Goal: Find specific page/section: Find specific page/section

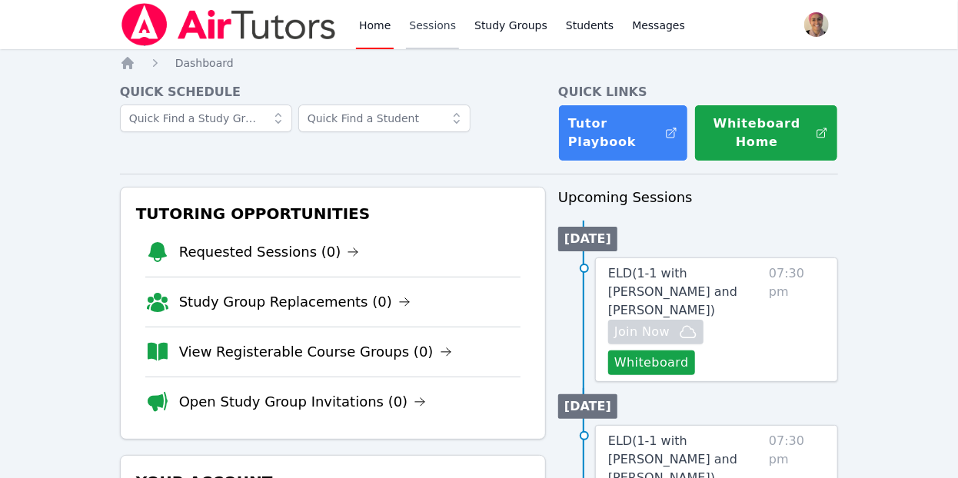
click at [428, 15] on link "Sessions" at bounding box center [432, 24] width 53 height 49
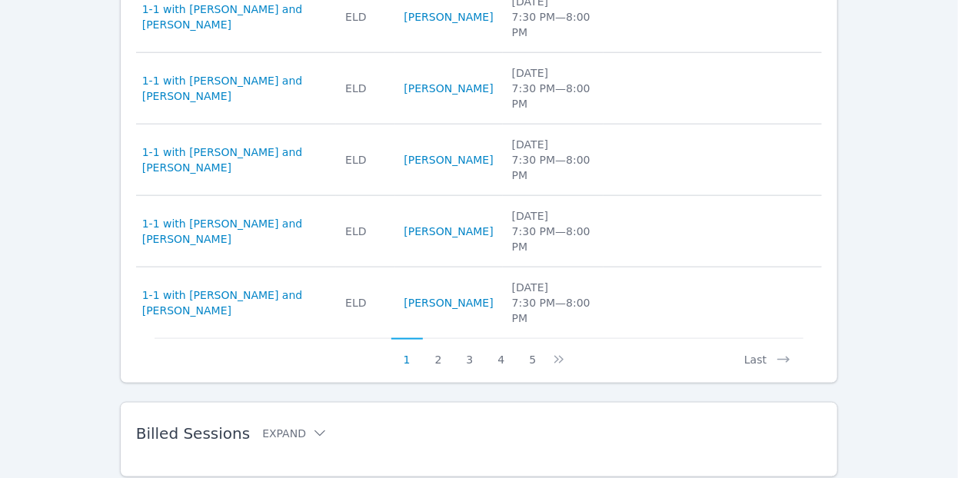
scroll to position [792, 0]
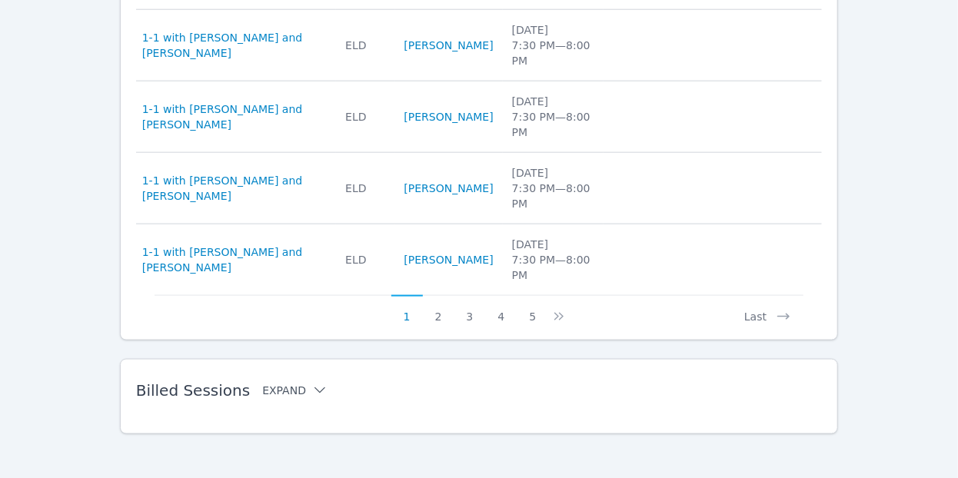
click at [312, 383] on icon at bounding box center [319, 390] width 15 height 15
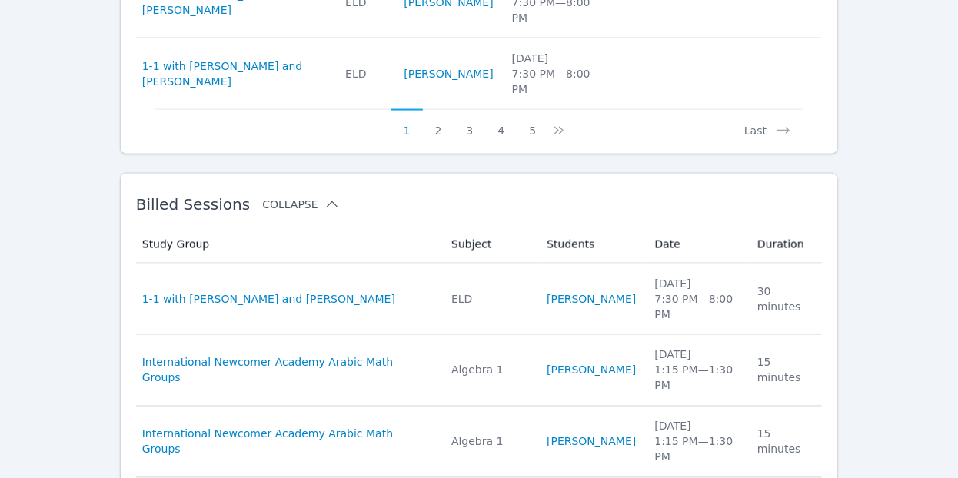
scroll to position [978, 0]
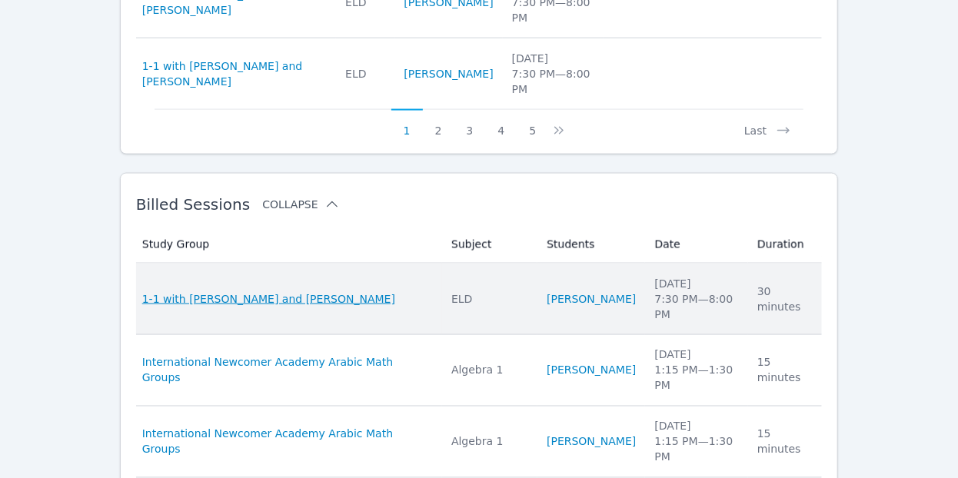
click at [327, 292] on span "1-1 with [PERSON_NAME] and [PERSON_NAME]" at bounding box center [268, 299] width 253 height 15
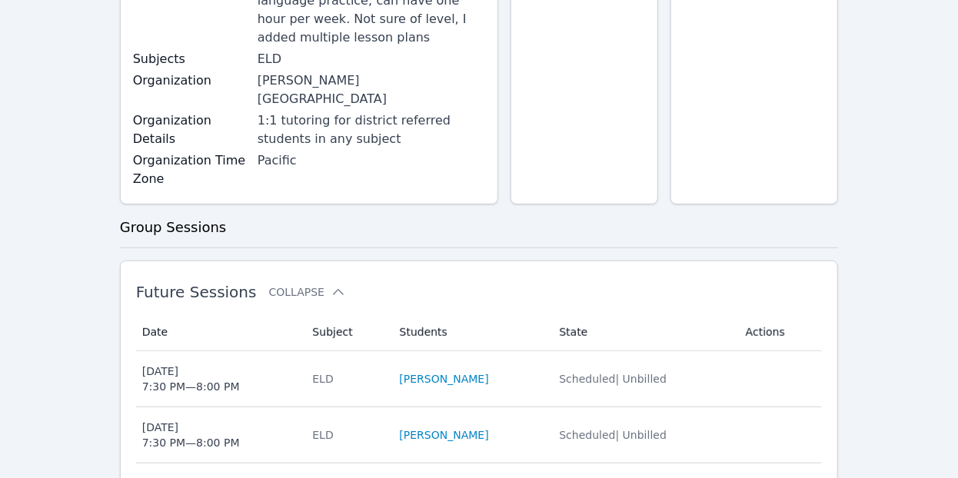
scroll to position [208, 0]
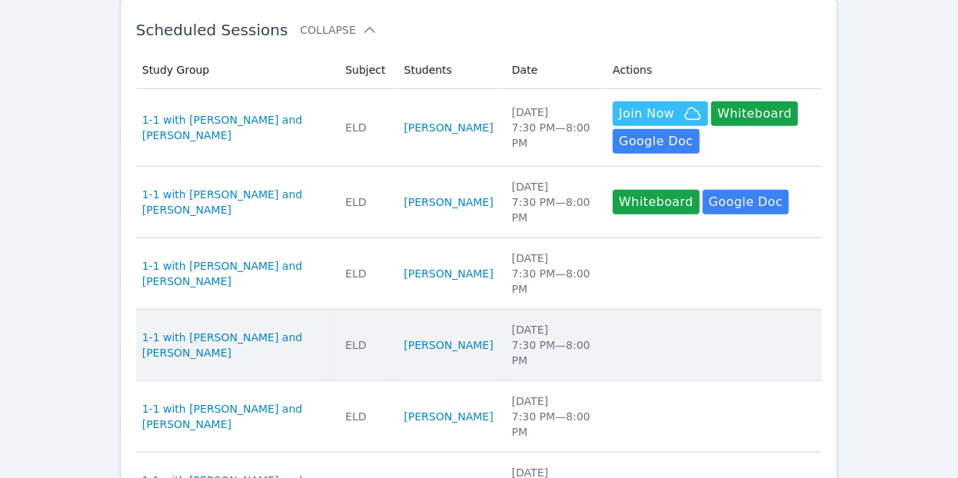
scroll to position [792, 0]
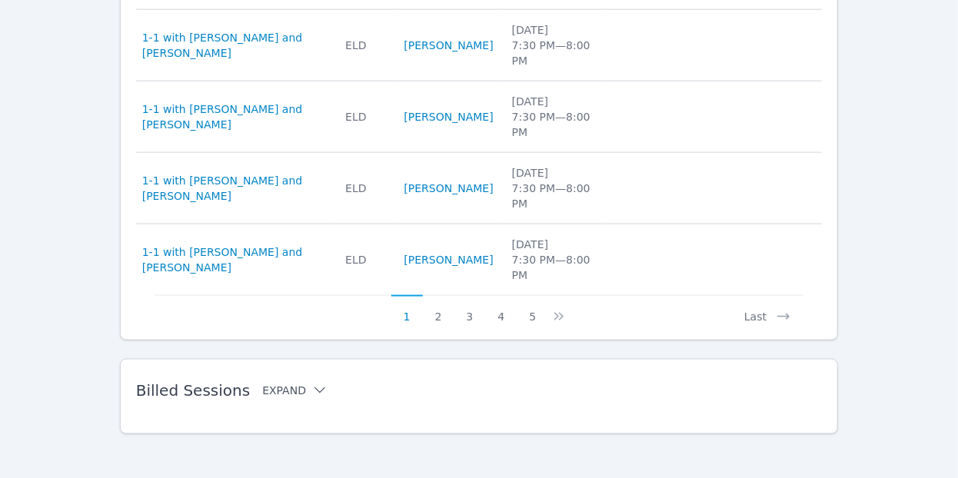
click at [315, 388] on icon at bounding box center [320, 391] width 11 height 6
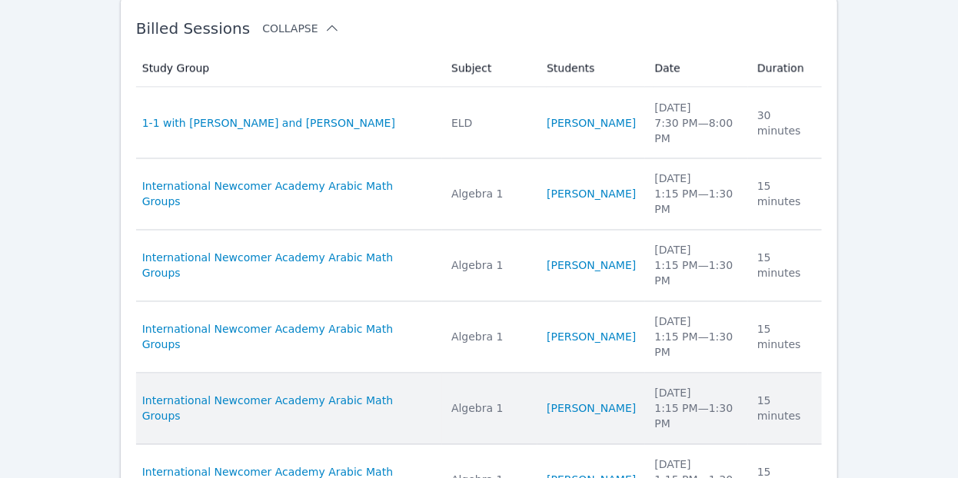
scroll to position [1156, 0]
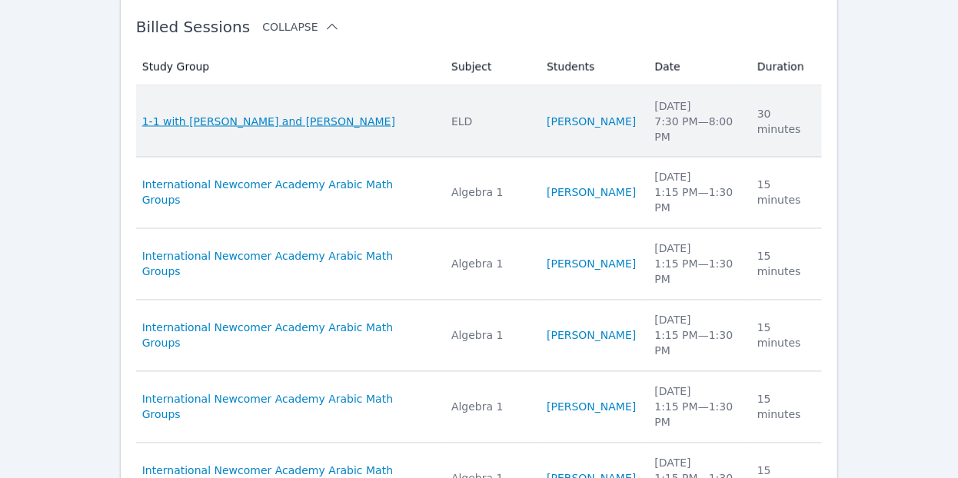
click at [265, 114] on span "1-1 with [PERSON_NAME] and [PERSON_NAME]" at bounding box center [268, 121] width 253 height 15
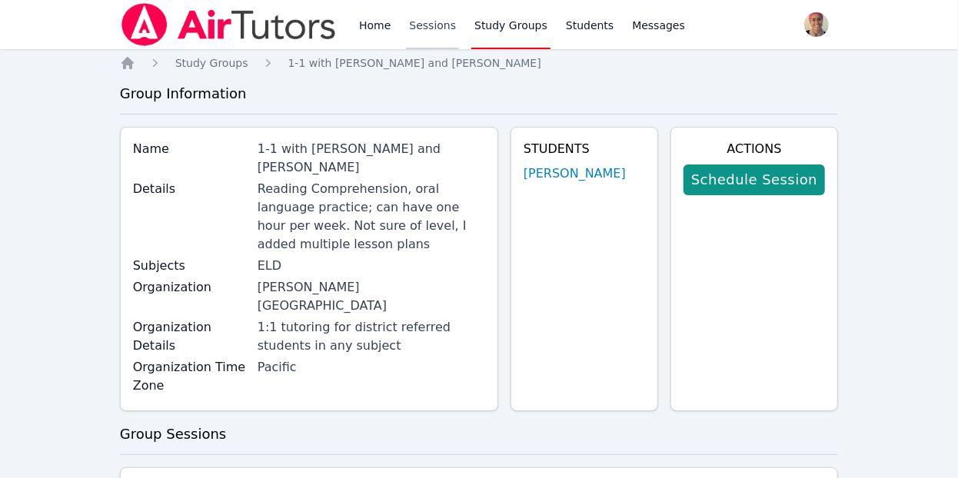
click at [438, 35] on link "Sessions" at bounding box center [432, 24] width 53 height 49
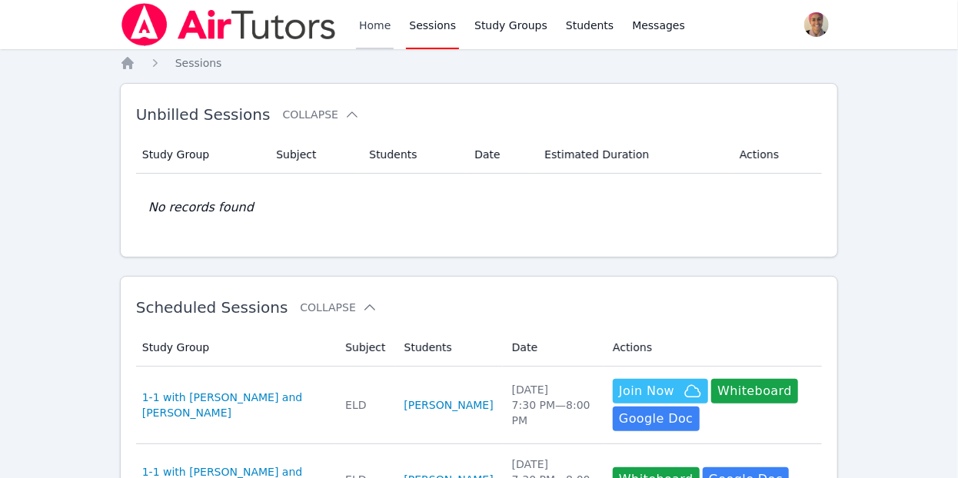
click at [377, 20] on link "Home" at bounding box center [375, 24] width 38 height 49
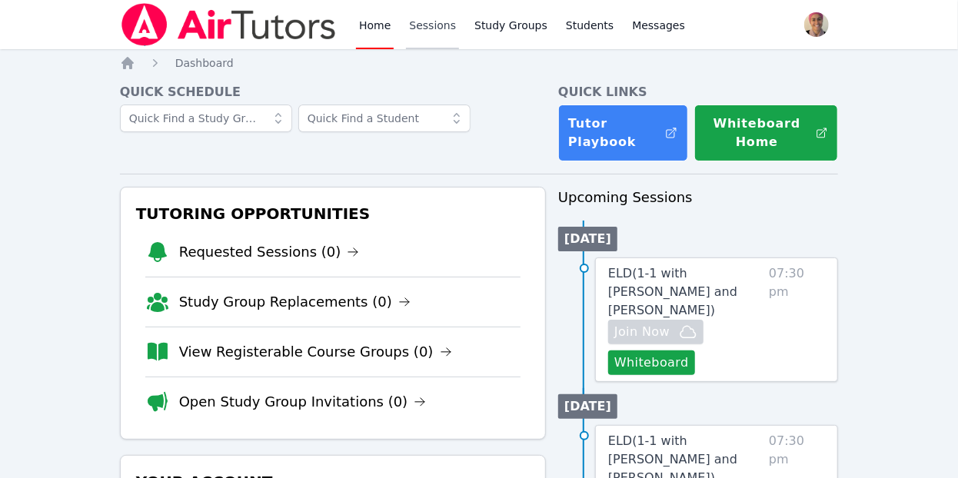
click at [428, 28] on link "Sessions" at bounding box center [432, 24] width 53 height 49
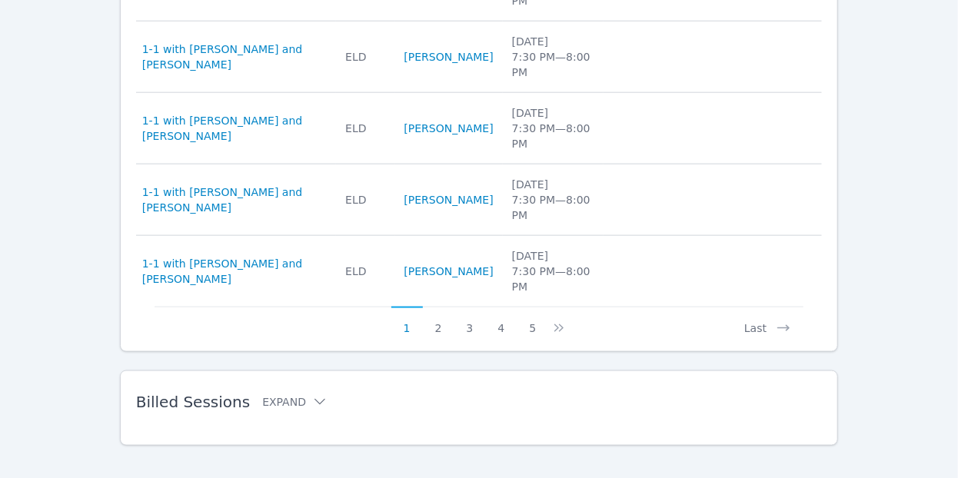
scroll to position [792, 0]
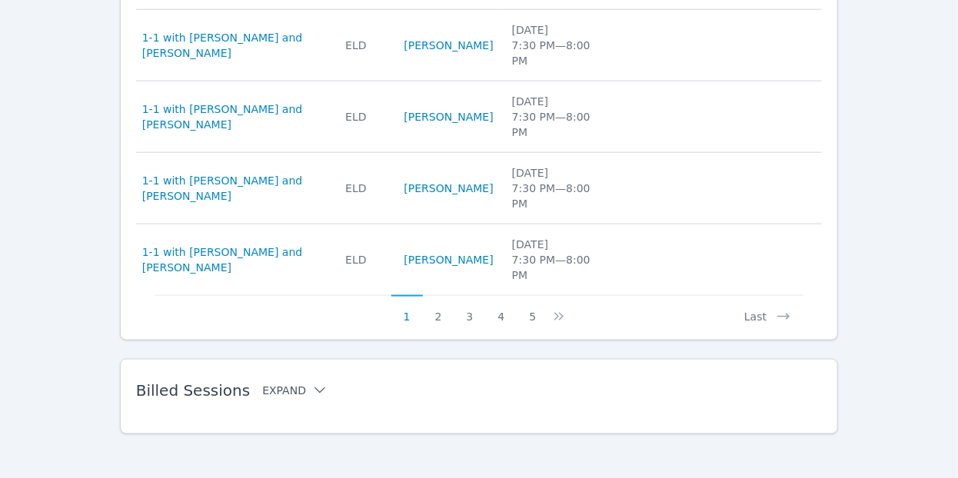
click at [312, 383] on icon at bounding box center [319, 390] width 15 height 15
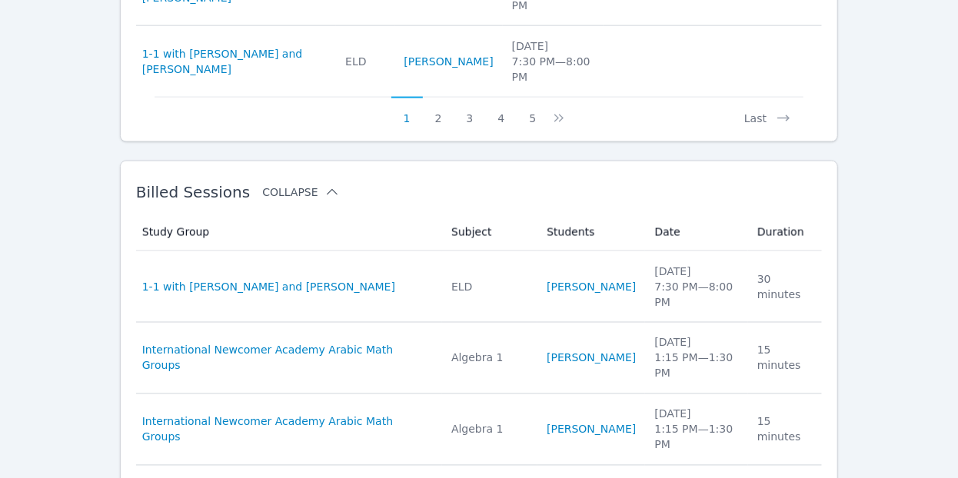
scroll to position [992, 0]
click at [841, 310] on div "Home Sessions Study Groups Students Messages Open user menu [PERSON_NAME] Open …" at bounding box center [479, 34] width 958 height 2052
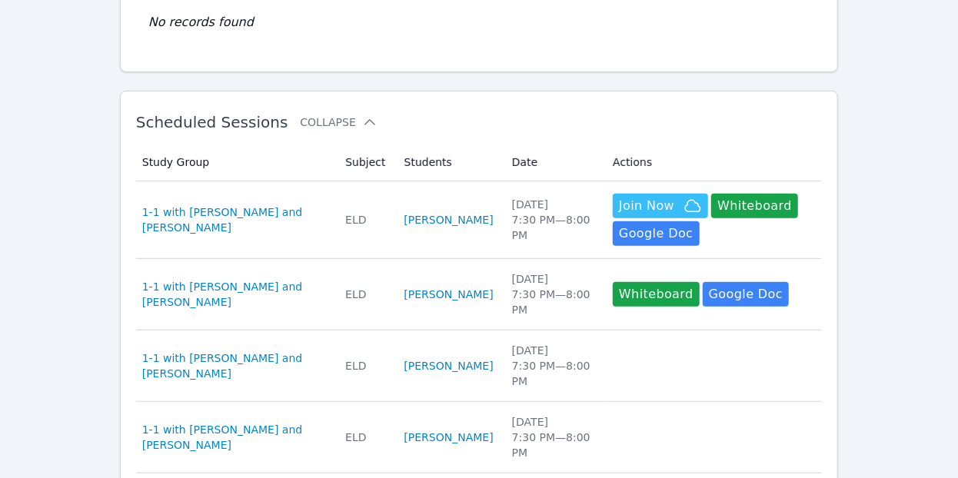
scroll to position [0, 0]
